Goal: Check status

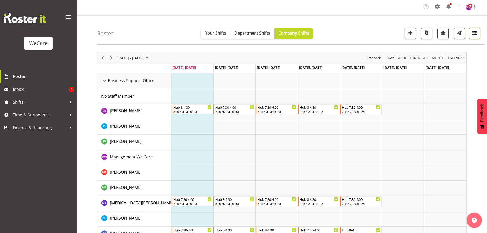
click at [476, 32] on span "button" at bounding box center [474, 32] width 7 height 7
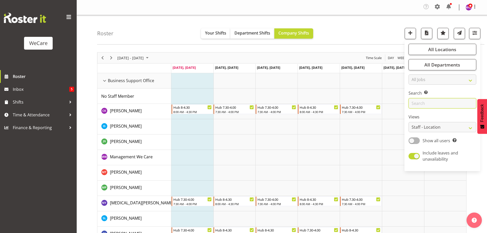
click at [423, 105] on input "text" at bounding box center [442, 103] width 68 height 10
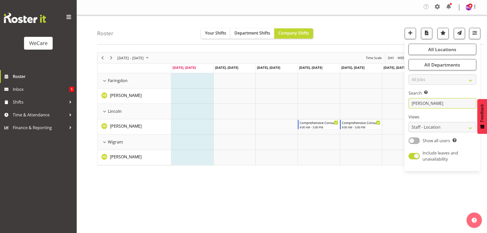
type input "[PERSON_NAME]"
drag, startPoint x: 286, startPoint y: 202, endPoint x: 286, endPoint y: 187, distance: 15.3
click at [286, 201] on div "September 08 - 14, 2025 Today Day Week Fortnight Month calendar Month Agenda Ti…" at bounding box center [292, 150] width 390 height 204
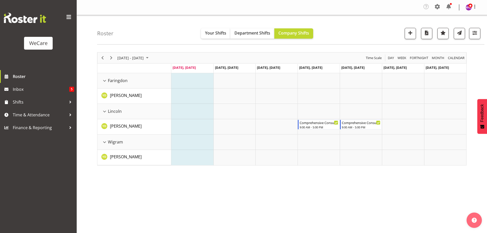
click at [143, 62] on div "[DATE] - [DATE]" at bounding box center [134, 57] width 36 height 11
click at [121, 88] on span "1" at bounding box center [123, 88] width 8 height 8
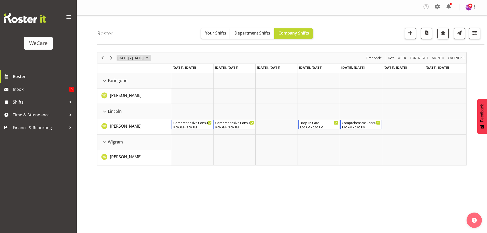
click at [144, 56] on span "September 01 - 07, 2025" at bounding box center [130, 58] width 27 height 6
click at [162, 70] on span "previous month" at bounding box center [161, 70] width 9 height 9
click at [122, 121] on span "25" at bounding box center [123, 123] width 8 height 8
click at [144, 59] on span "August 25 - 31, 2025" at bounding box center [130, 58] width 27 height 6
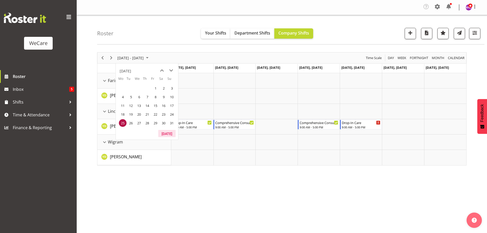
click at [170, 132] on button "[DATE]" at bounding box center [166, 133] width 17 height 7
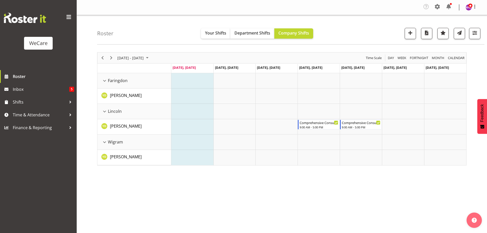
click at [221, 189] on div "September 08 - 14, 2025 Today Day Week Fortnight Month calendar Month Agenda Ti…" at bounding box center [292, 150] width 390 height 204
